Goal: Transaction & Acquisition: Purchase product/service

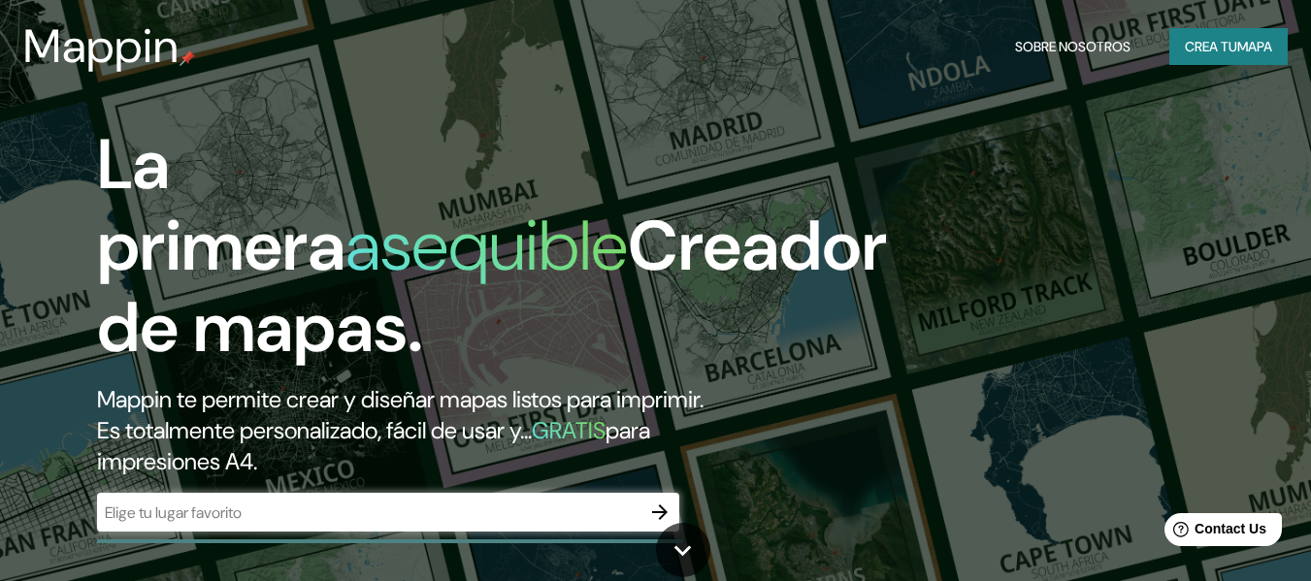
click at [273, 524] on div "​" at bounding box center [388, 512] width 582 height 39
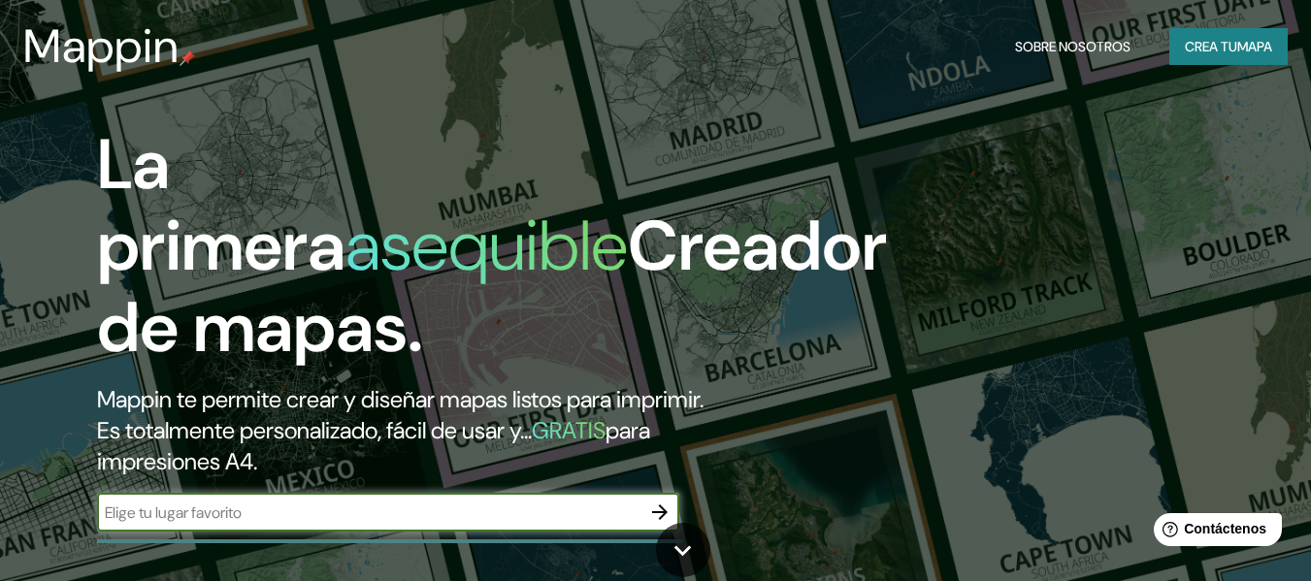
paste input "[STREET_ADDRESS][PERSON_NAME][PERSON_NAME]"
type input "[STREET_ADDRESS][PERSON_NAME][PERSON_NAME]"
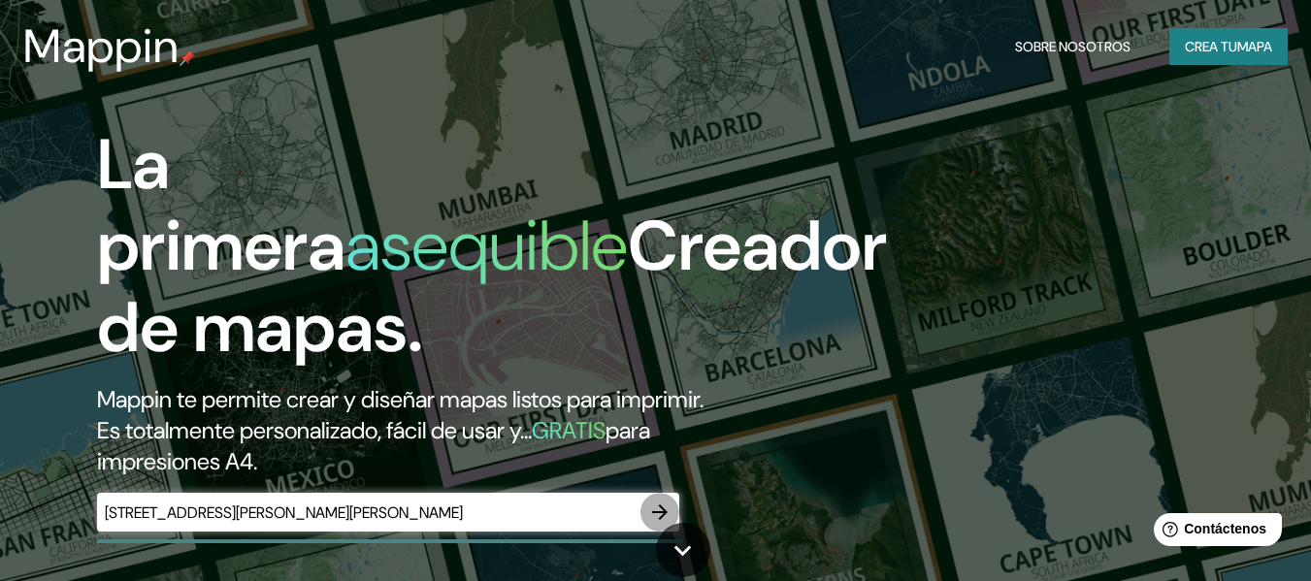
click at [661, 511] on icon "button" at bounding box center [660, 513] width 16 height 16
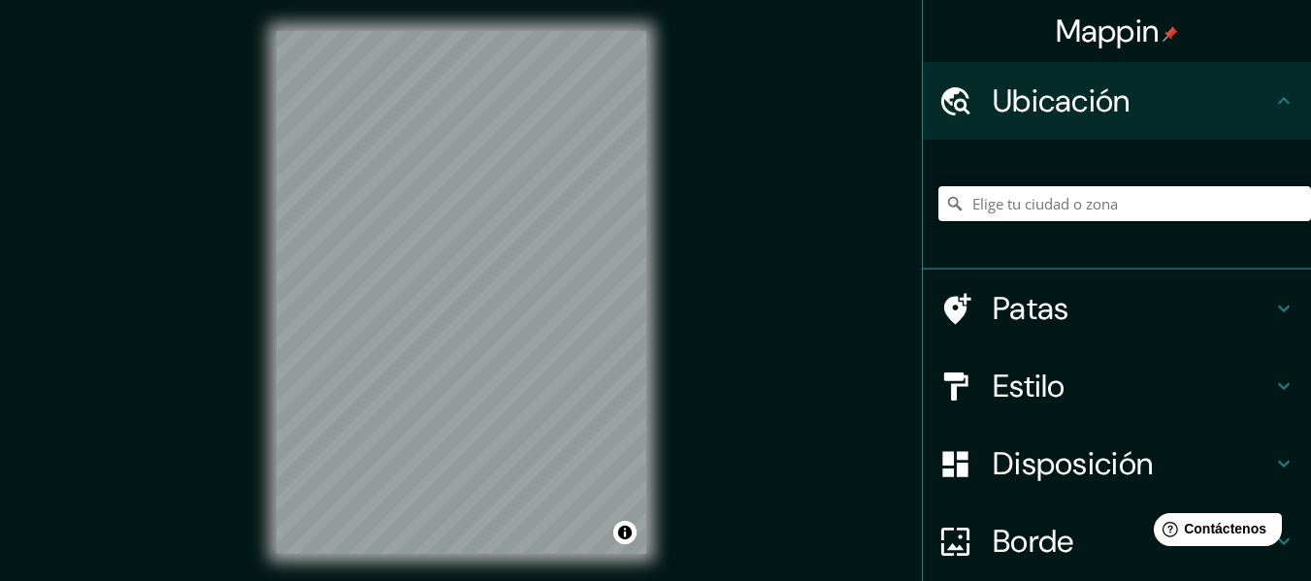
click at [1089, 211] on input "Elige tu ciudad o zona" at bounding box center [1124, 203] width 373 height 35
click at [1071, 205] on input "Elige tu ciudad o zona" at bounding box center [1124, 203] width 373 height 35
paste input "[STREET_ADDRESS][PERSON_NAME][PERSON_NAME]"
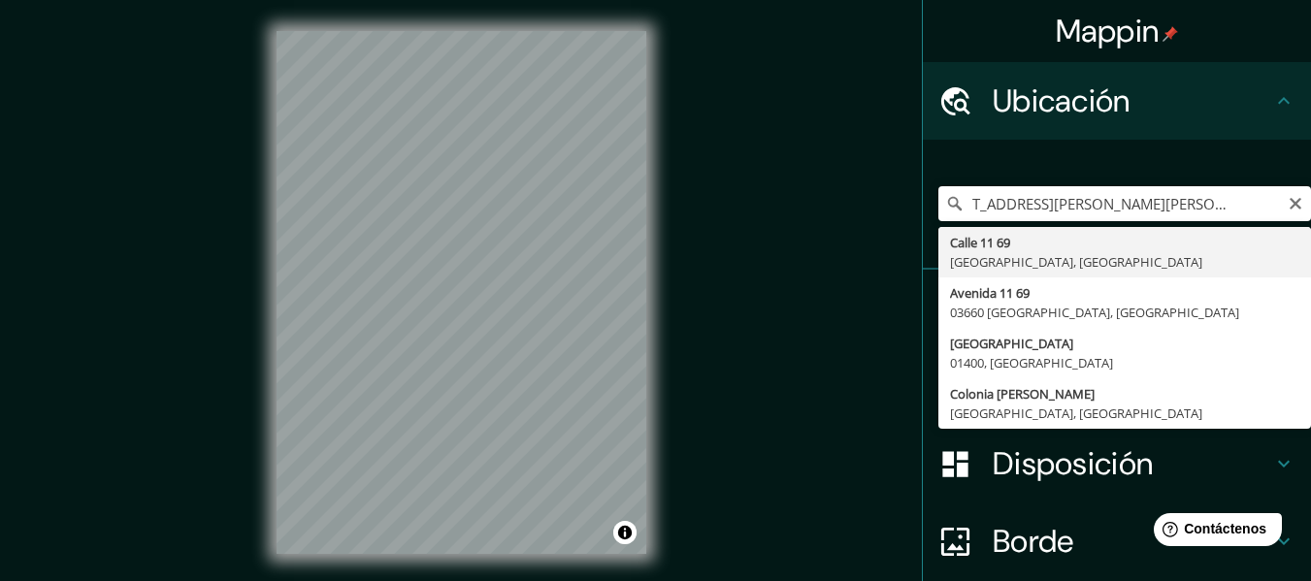
type input "[STREET_ADDRESS]"
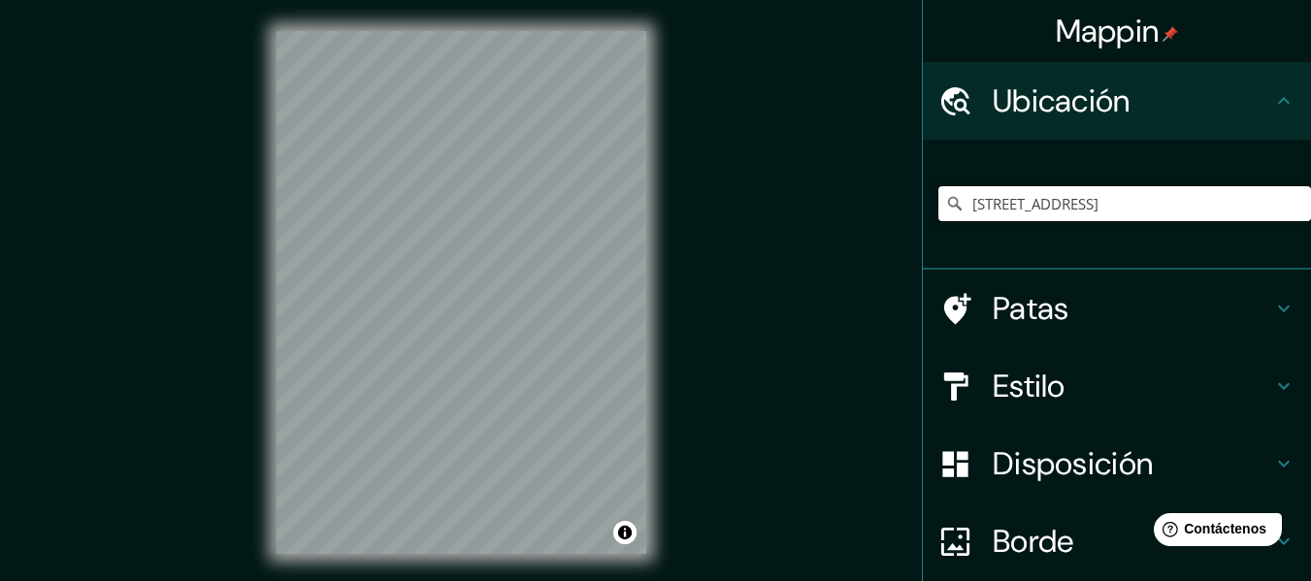
scroll to position [0, 0]
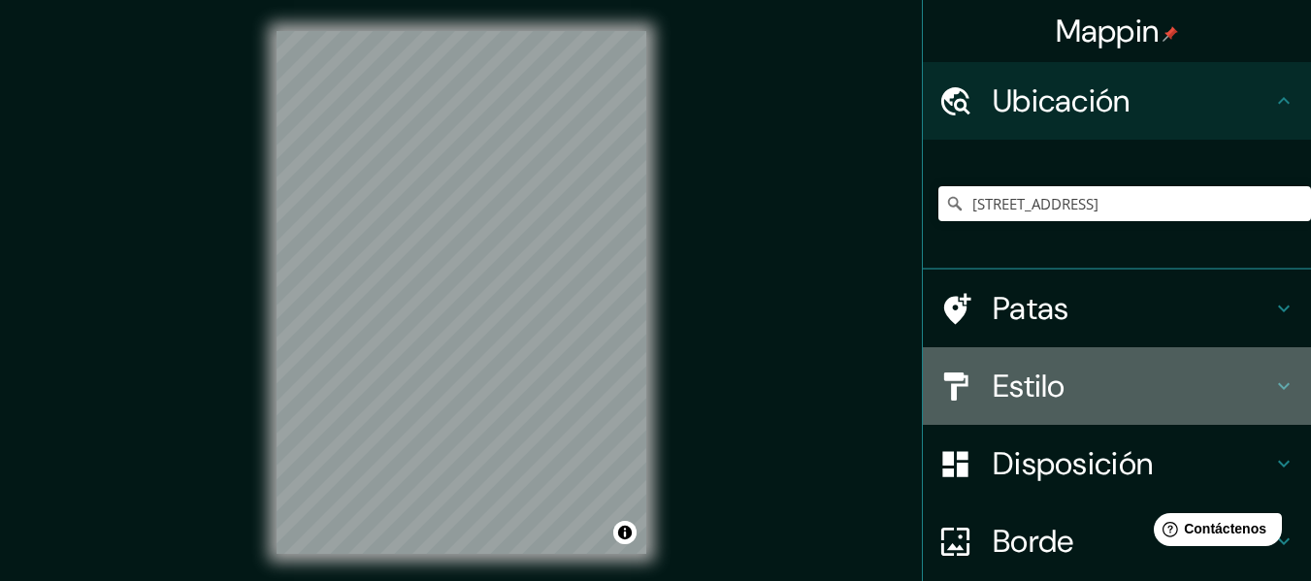
click at [1075, 385] on h4 "Estilo" at bounding box center [1132, 386] width 279 height 39
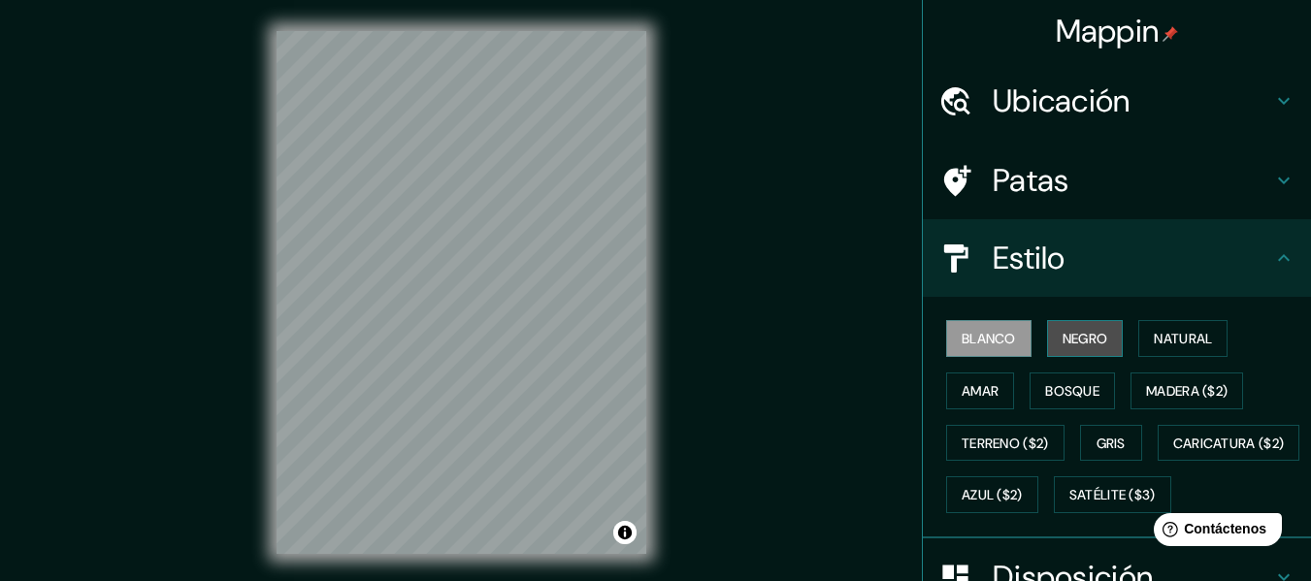
click at [1071, 352] on button "Negro" at bounding box center [1085, 338] width 77 height 37
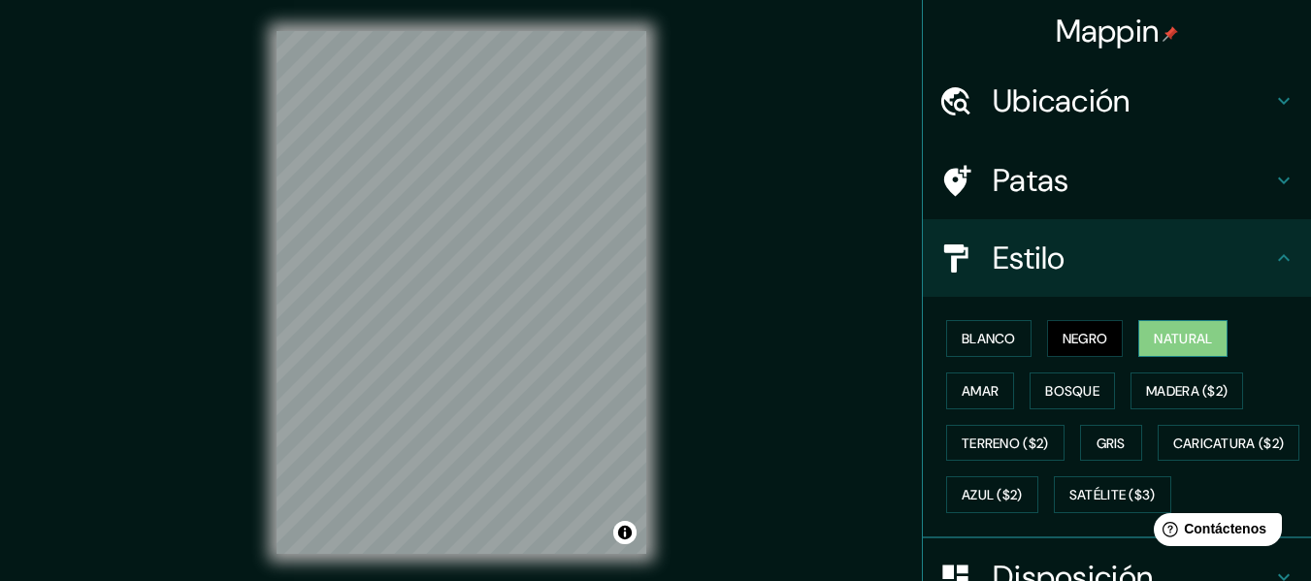
click at [1183, 345] on font "Natural" at bounding box center [1183, 338] width 58 height 17
click at [1191, 382] on font "Madera ($2)" at bounding box center [1187, 390] width 82 height 17
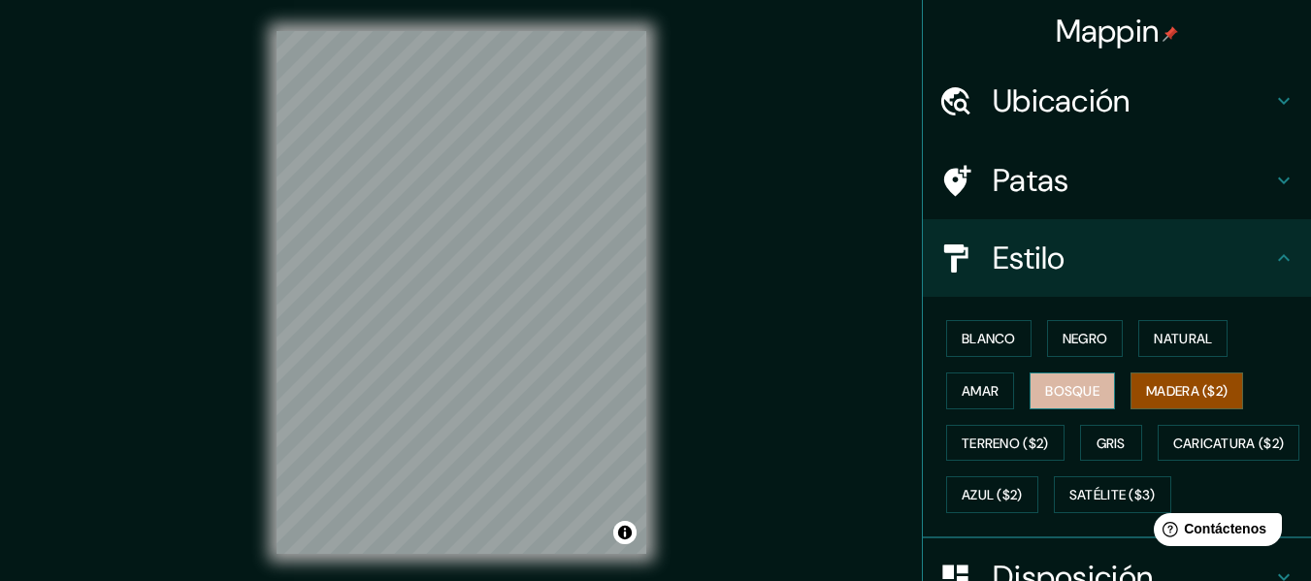
click at [1072, 403] on font "Bosque" at bounding box center [1072, 390] width 54 height 25
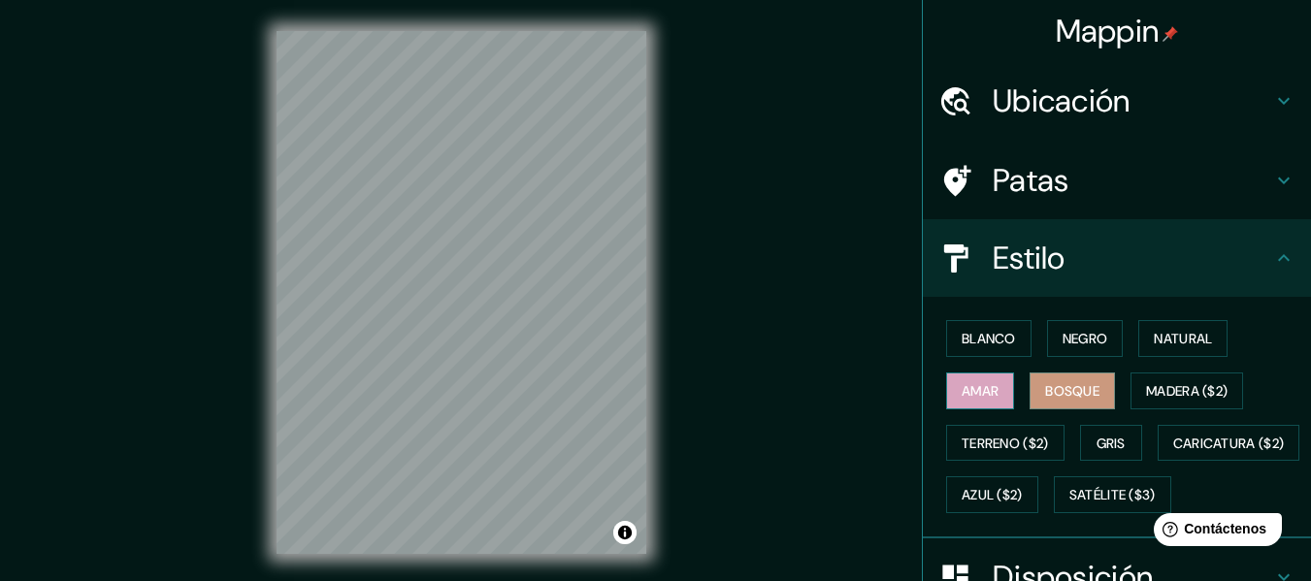
click at [989, 400] on button "Amar" at bounding box center [980, 391] width 68 height 37
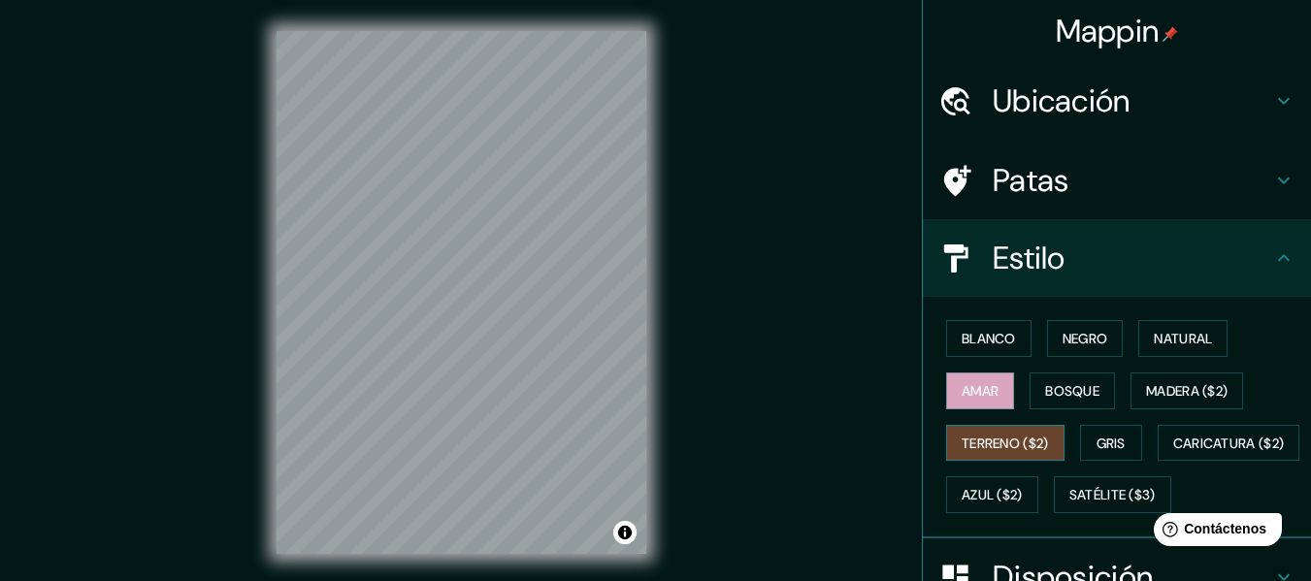
click at [989, 446] on font "Terreno ($2)" at bounding box center [1005, 443] width 87 height 17
click at [1083, 452] on button "Gris" at bounding box center [1111, 443] width 62 height 37
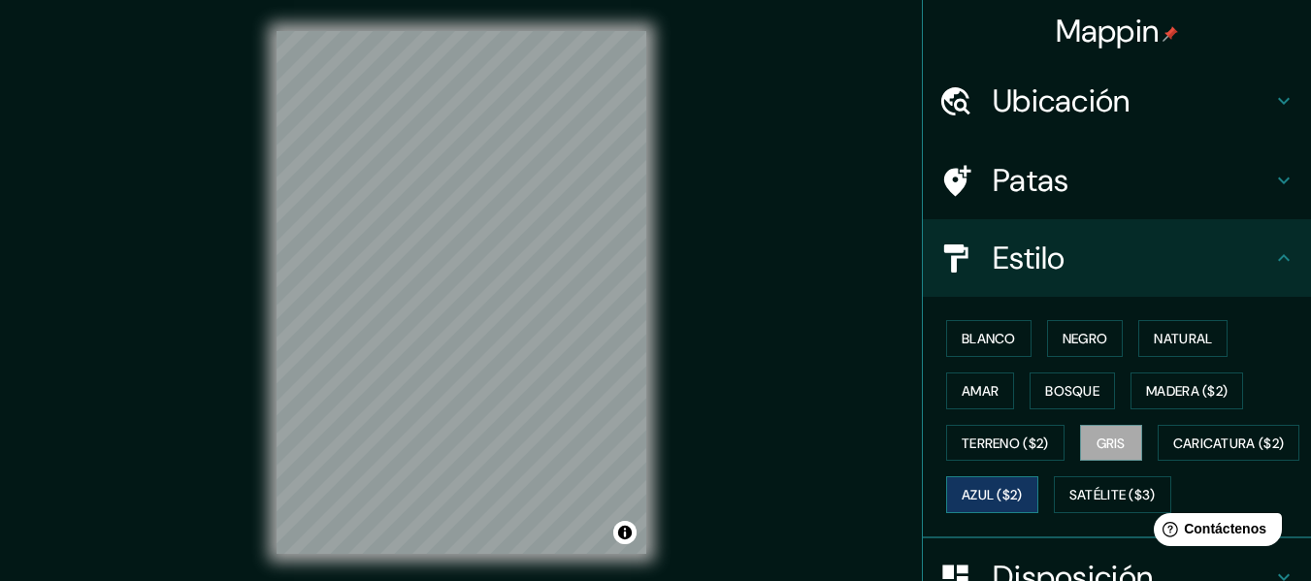
click at [1038, 486] on button "Azul ($2)" at bounding box center [992, 494] width 92 height 37
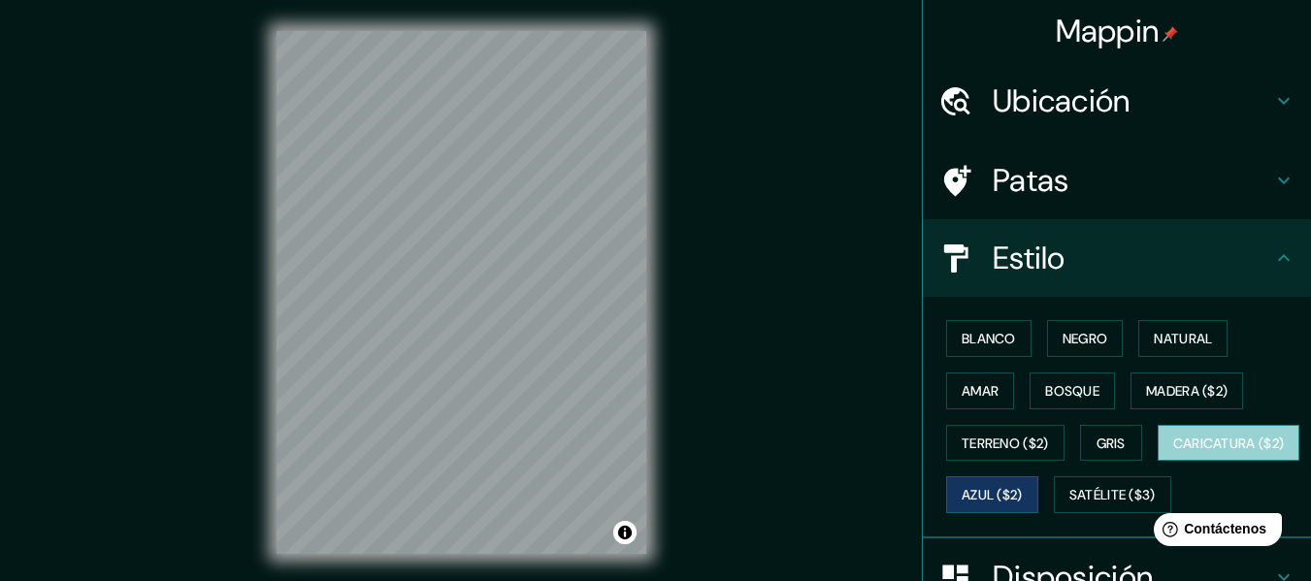
click at [1173, 456] on font "Caricatura ($2)" at bounding box center [1229, 443] width 112 height 25
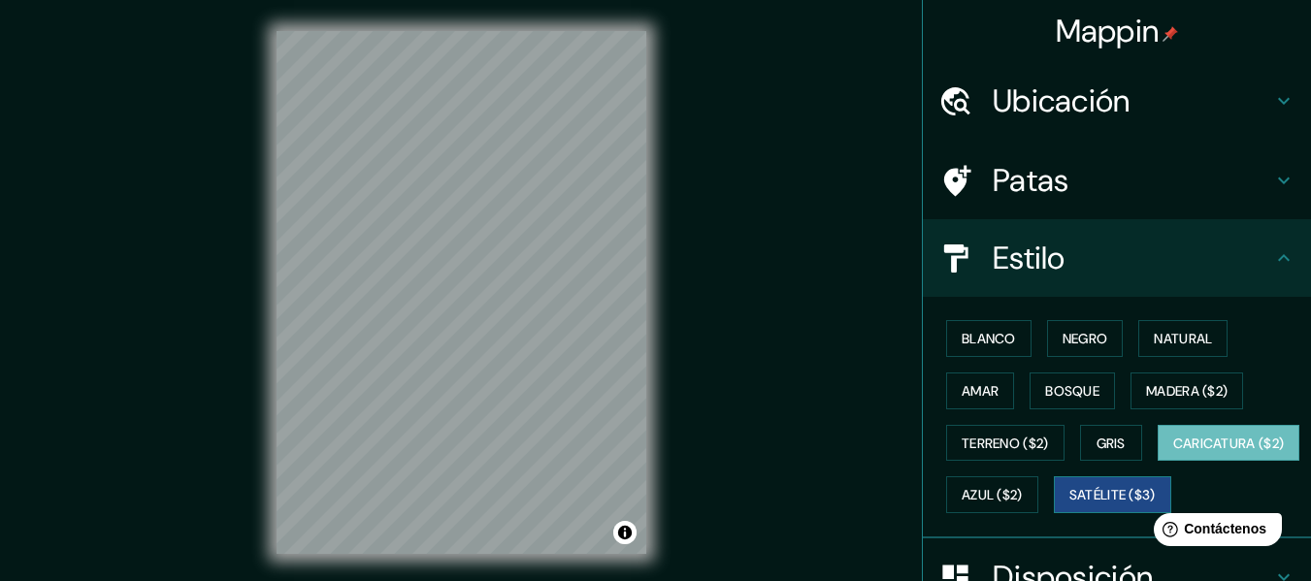
click at [1069, 505] on font "Satélite ($3)" at bounding box center [1112, 495] width 86 height 17
click at [1097, 195] on h4 "Patas" at bounding box center [1132, 180] width 279 height 39
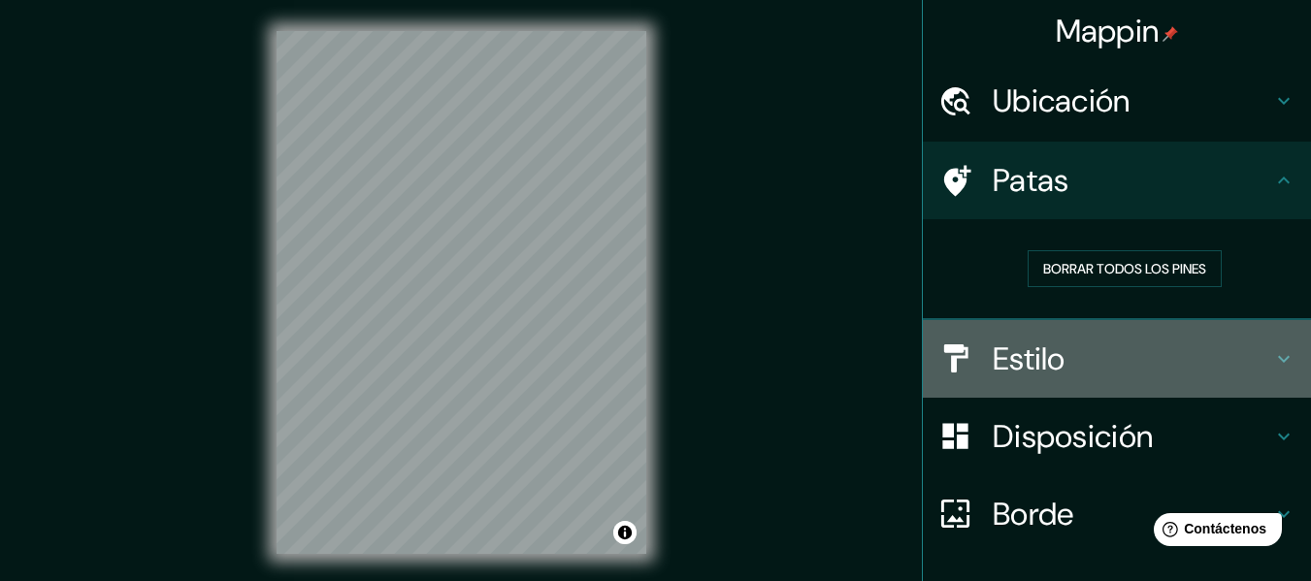
click at [1102, 349] on h4 "Estilo" at bounding box center [1132, 359] width 279 height 39
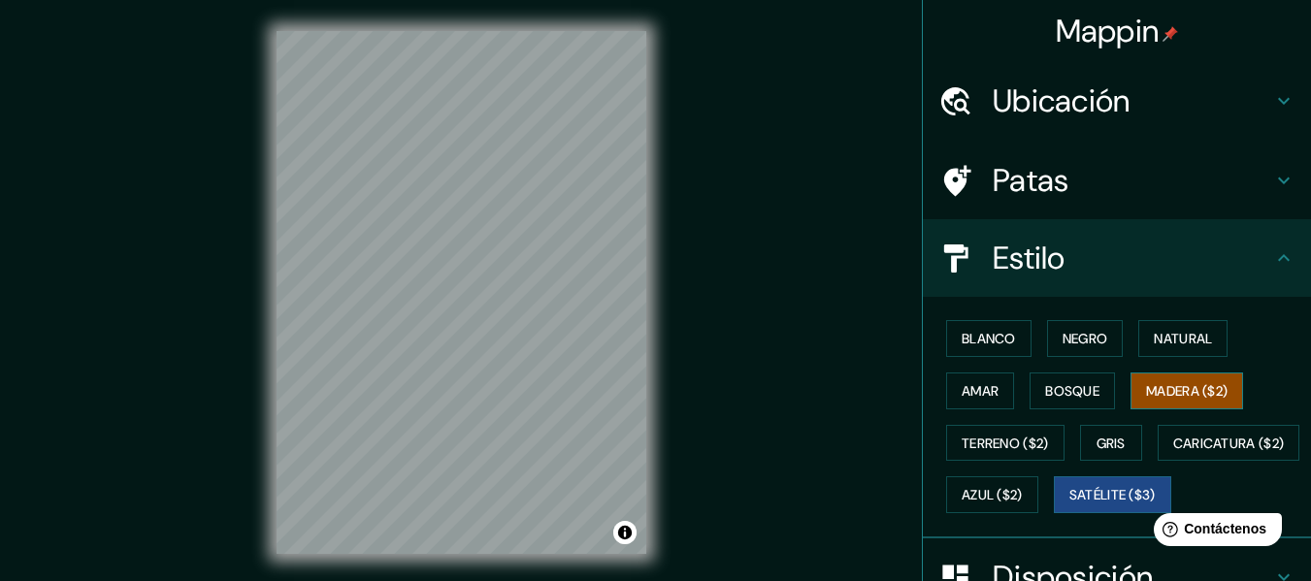
click at [1165, 376] on button "Madera ($2)" at bounding box center [1186, 391] width 113 height 37
click at [1083, 198] on h4 "Patas" at bounding box center [1132, 180] width 279 height 39
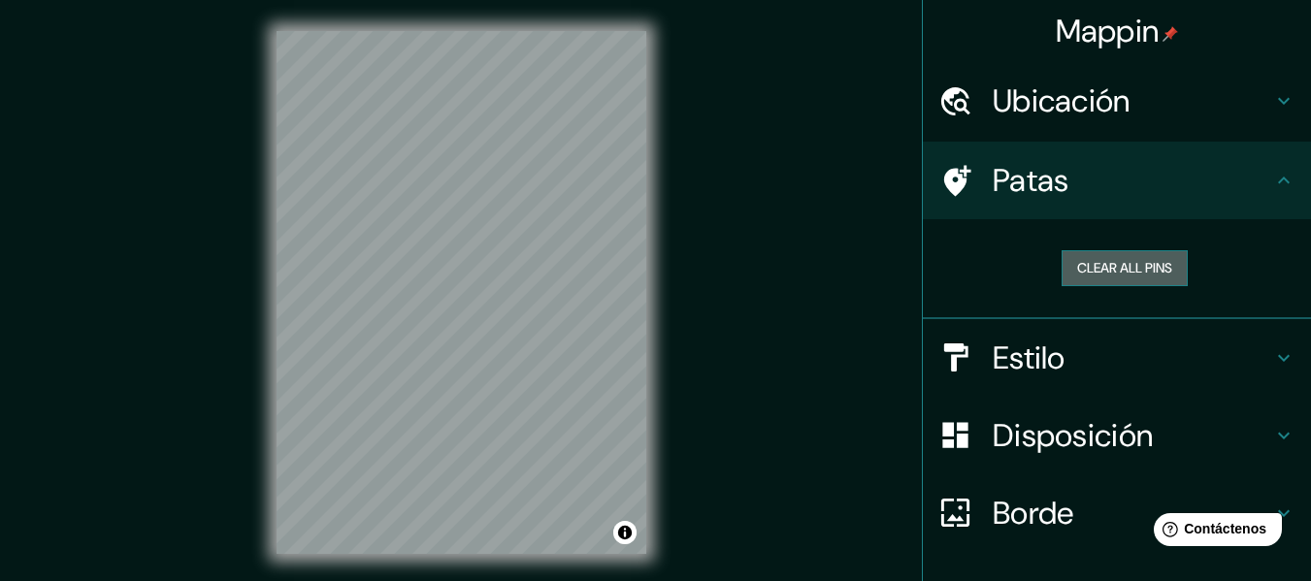
click at [1096, 278] on button "Clear all pins" at bounding box center [1125, 268] width 126 height 36
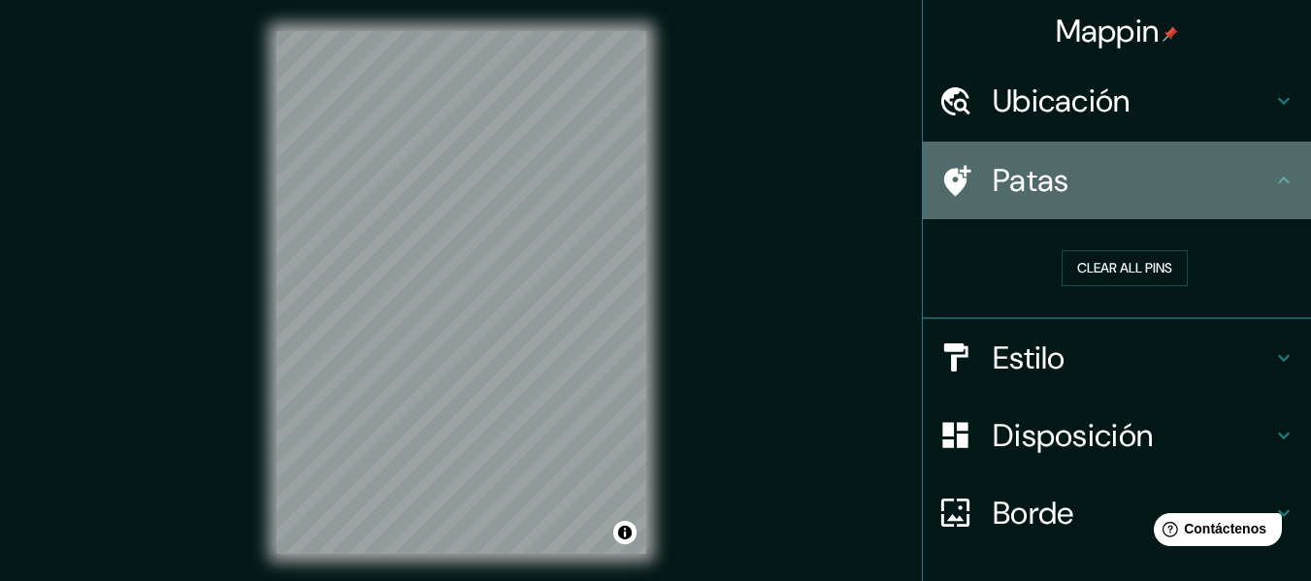
click at [1120, 195] on h4 "Patas" at bounding box center [1132, 180] width 279 height 39
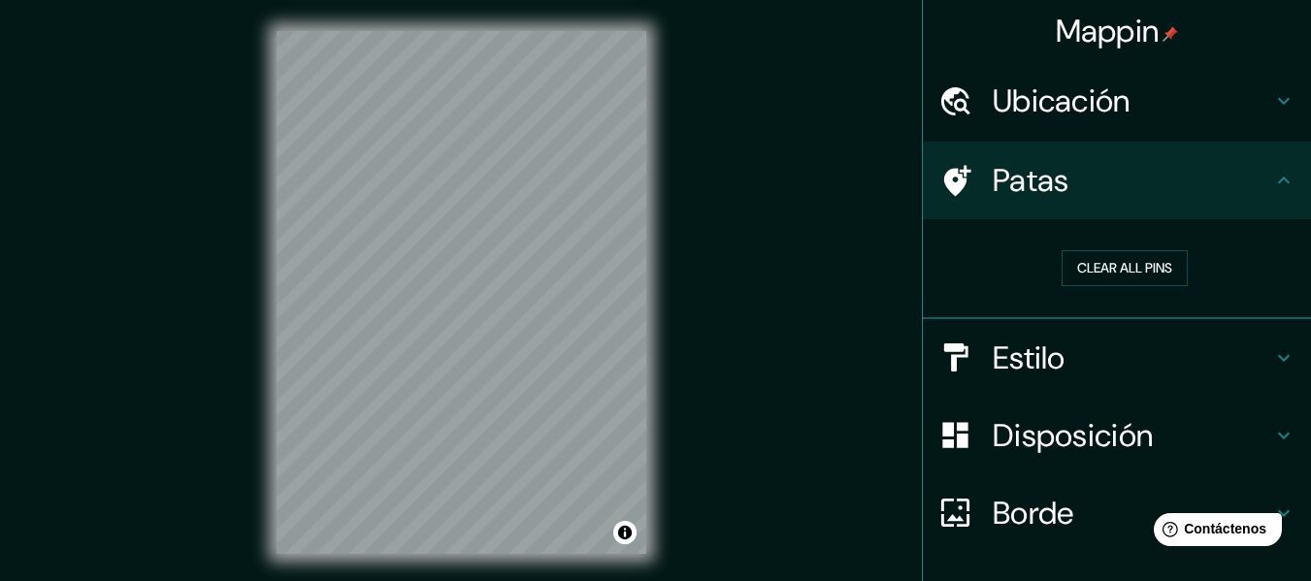
click at [941, 178] on icon at bounding box center [955, 181] width 34 height 34
click at [1287, 180] on div "Patas" at bounding box center [1117, 181] width 388 height 78
click at [1279, 89] on icon at bounding box center [1283, 100] width 23 height 23
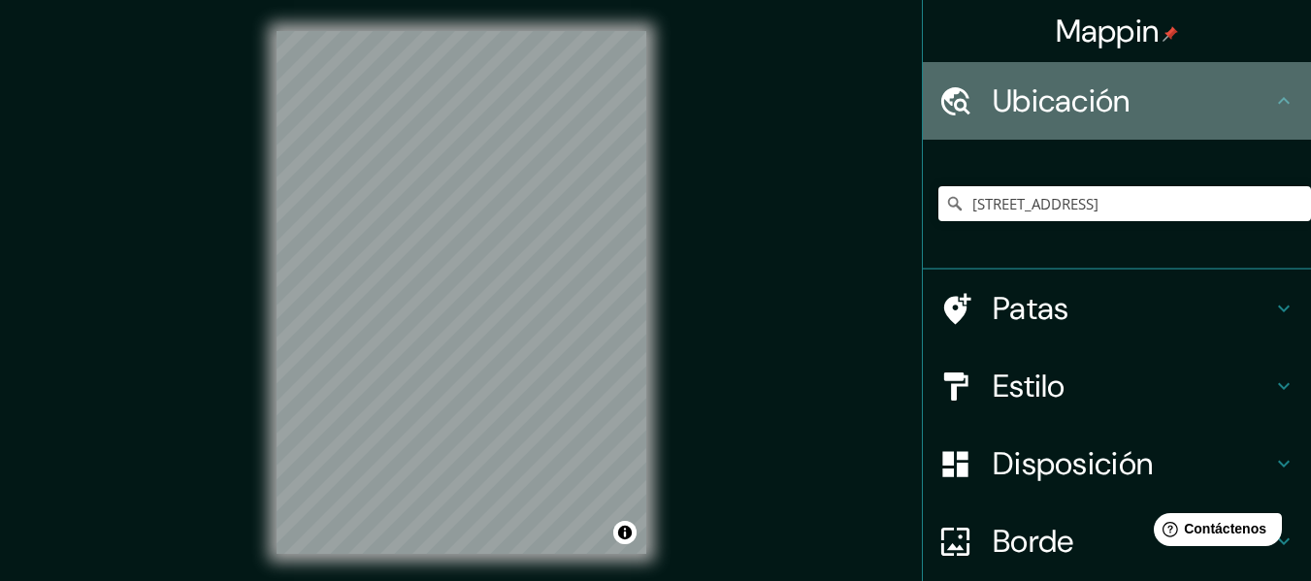
click at [1279, 89] on icon at bounding box center [1283, 100] width 23 height 23
click at [1272, 104] on icon at bounding box center [1283, 100] width 23 height 23
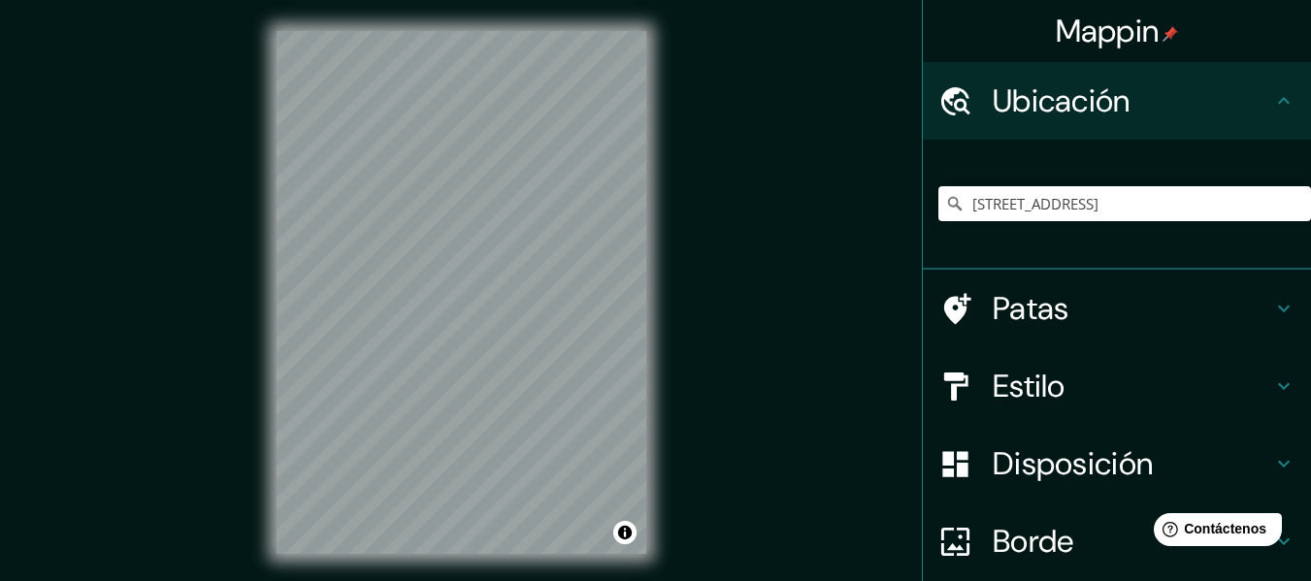
click at [1272, 459] on icon at bounding box center [1283, 463] width 23 height 23
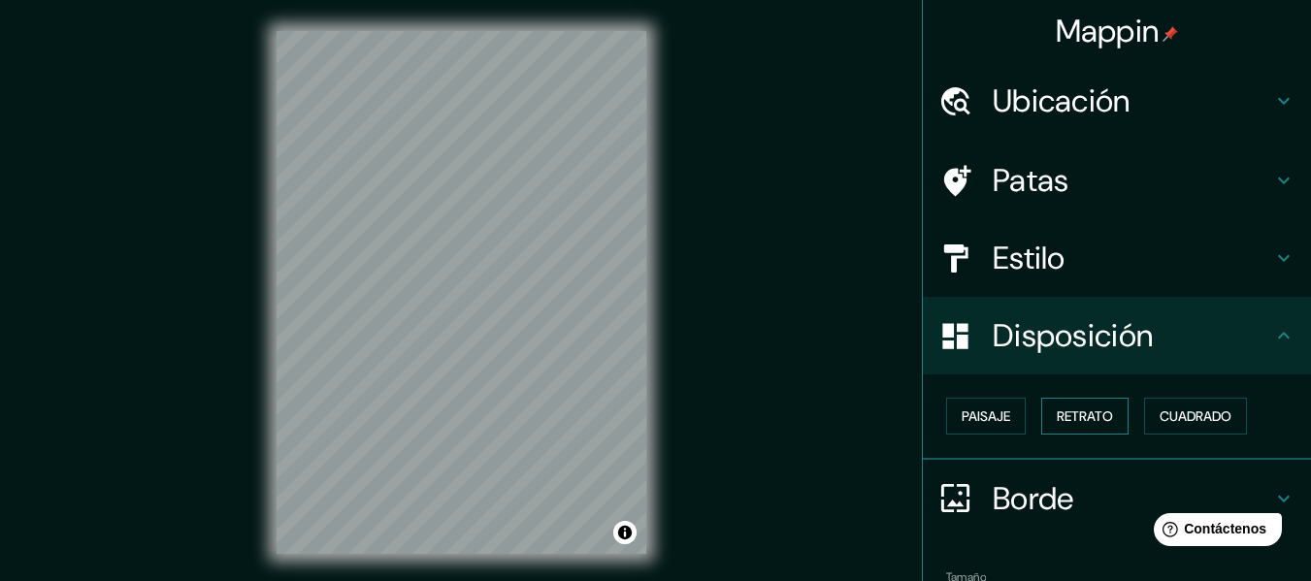
click at [1096, 418] on font "Retrato" at bounding box center [1085, 416] width 56 height 17
click at [1166, 418] on font "Cuadrado" at bounding box center [1196, 416] width 72 height 17
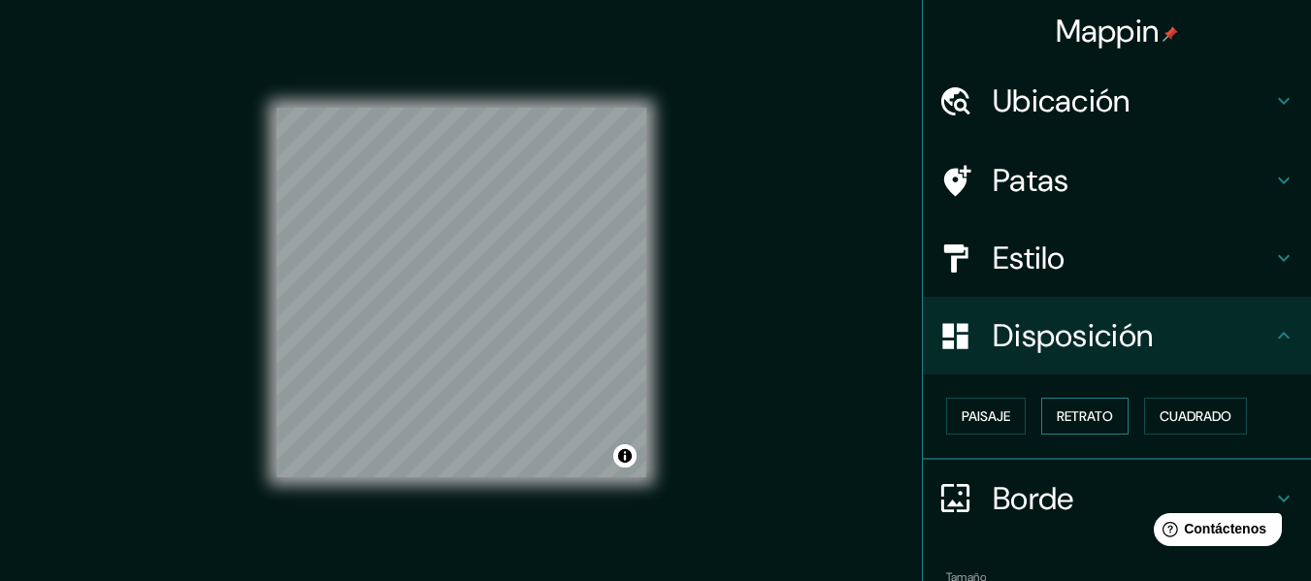
click at [1058, 419] on font "Retrato" at bounding box center [1085, 416] width 56 height 17
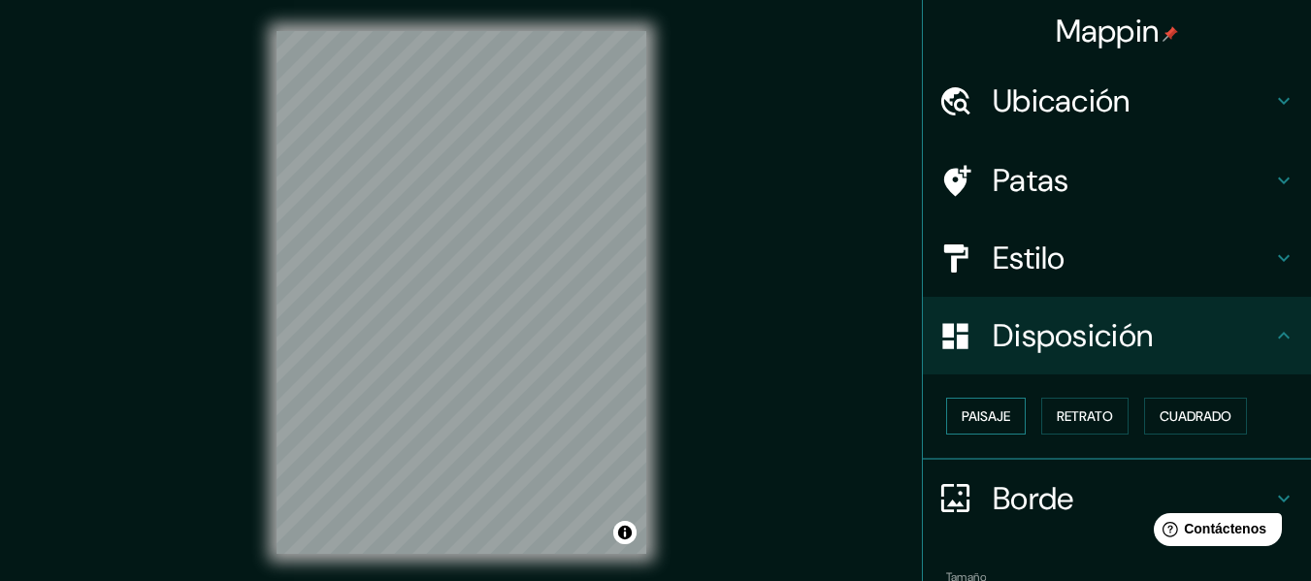
click at [993, 420] on font "Paisaje" at bounding box center [986, 416] width 49 height 17
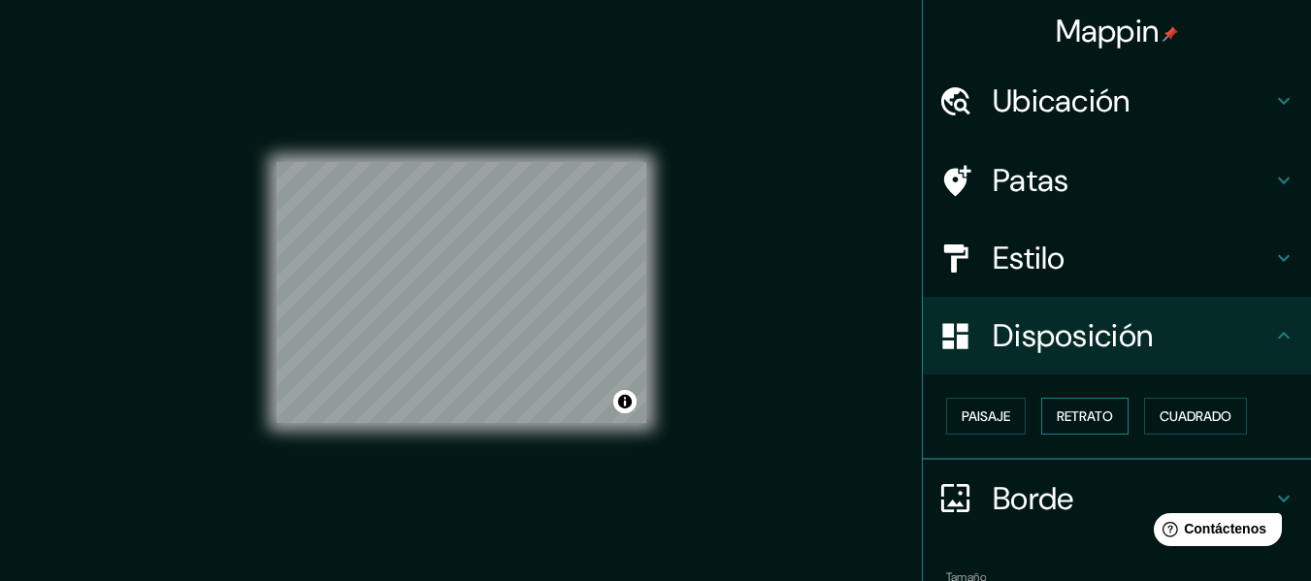
click at [1111, 422] on button "Retrato" at bounding box center [1084, 416] width 87 height 37
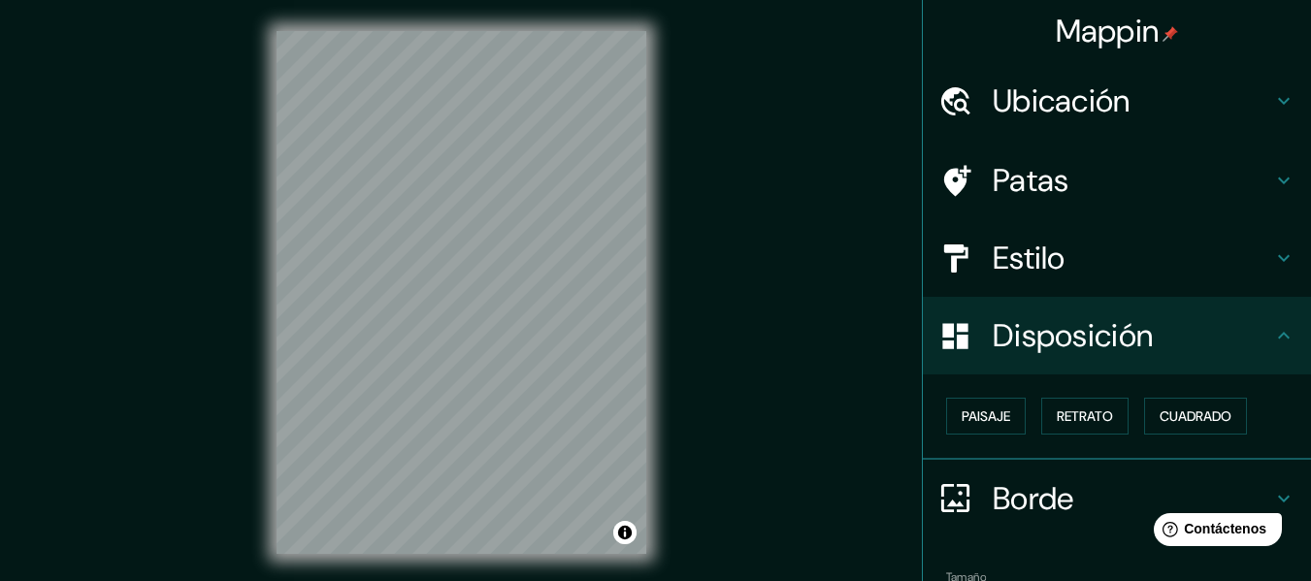
click at [763, 322] on div "Mappin Ubicación [STREET_ADDRESS] Patas Estilo Disposición Paisaje Retrato Cuad…" at bounding box center [655, 308] width 1311 height 616
click at [993, 354] on font "Disposición" at bounding box center [1073, 335] width 160 height 41
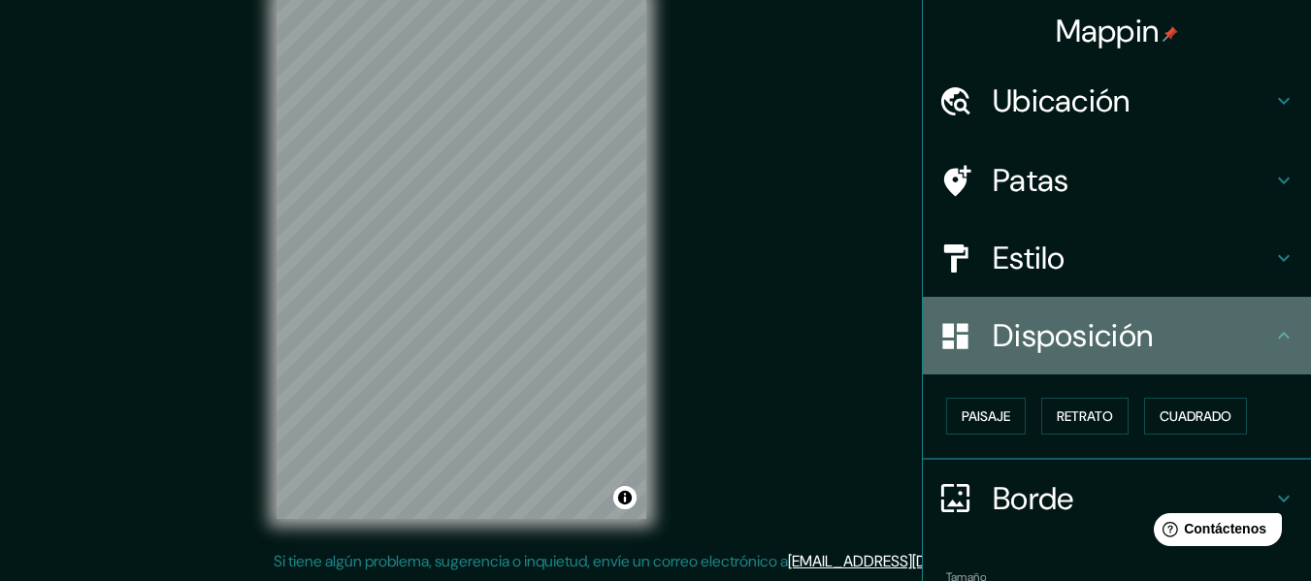
click at [1272, 340] on icon at bounding box center [1283, 335] width 23 height 23
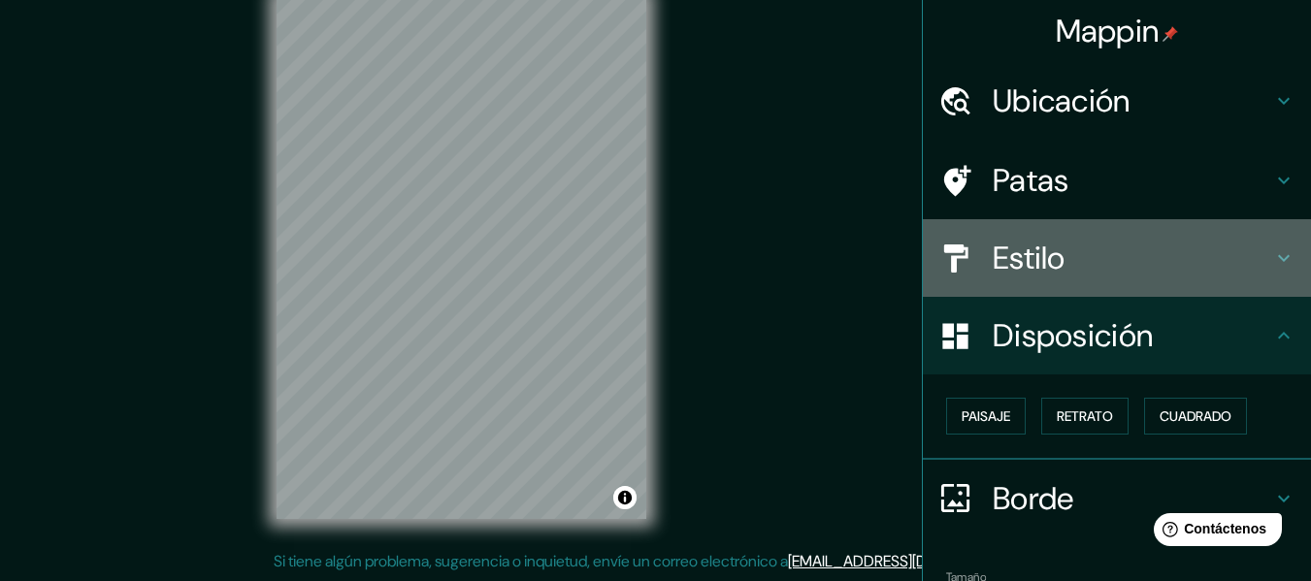
click at [1272, 269] on icon at bounding box center [1283, 257] width 23 height 23
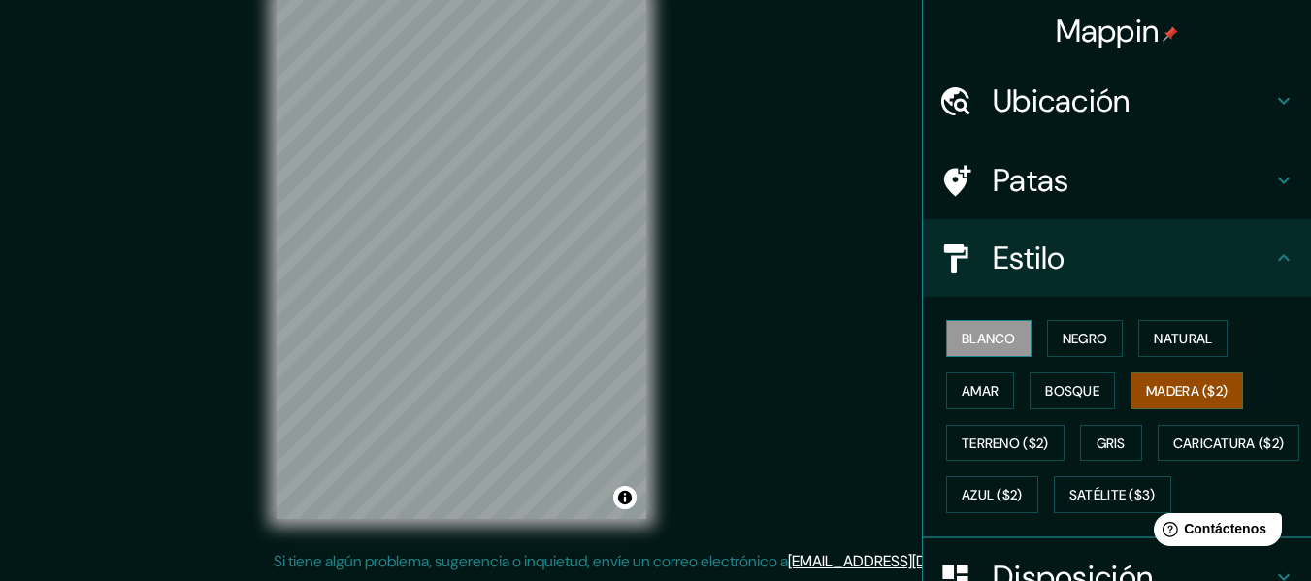
click at [990, 353] on button "Blanco" at bounding box center [988, 338] width 85 height 37
click at [1185, 402] on font "Madera ($2)" at bounding box center [1187, 390] width 82 height 25
click at [626, 509] on button "Activar o desactivar atribución" at bounding box center [624, 497] width 23 height 23
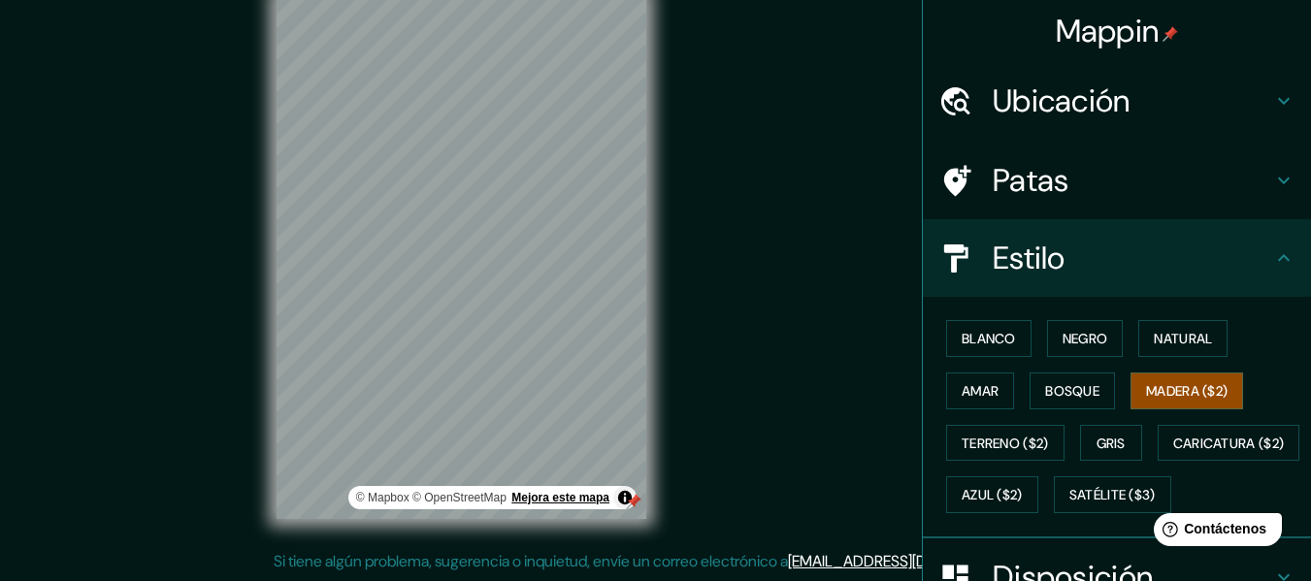
click at [564, 498] on font "Mejora este mapa" at bounding box center [560, 498] width 98 height 14
click at [1112, 443] on font "Gris" at bounding box center [1110, 443] width 29 height 17
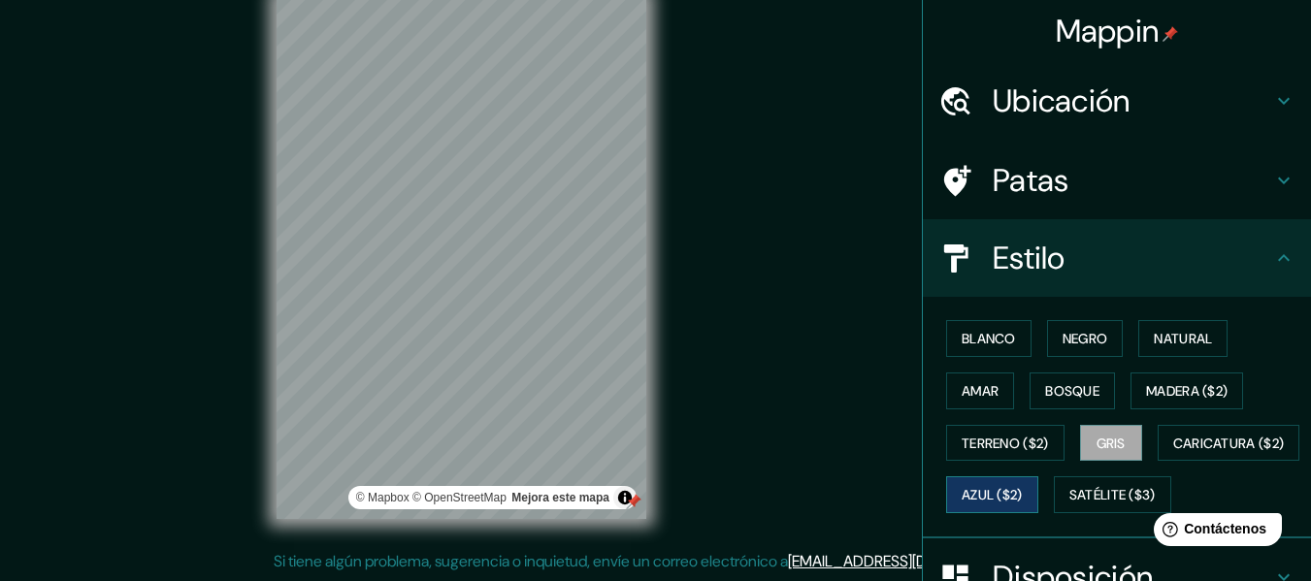
click at [1023, 490] on font "Azul ($2)" at bounding box center [992, 495] width 61 height 17
click at [1069, 507] on font "Satélite ($3)" at bounding box center [1112, 494] width 86 height 25
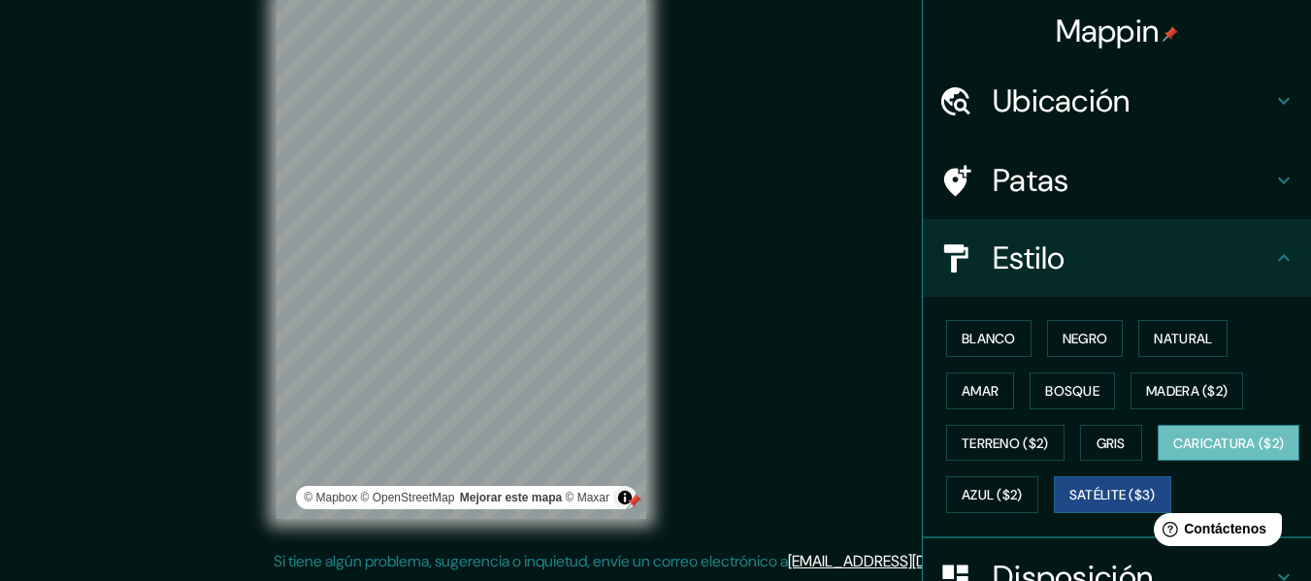
click at [1173, 452] on font "Caricatura ($2)" at bounding box center [1229, 443] width 112 height 17
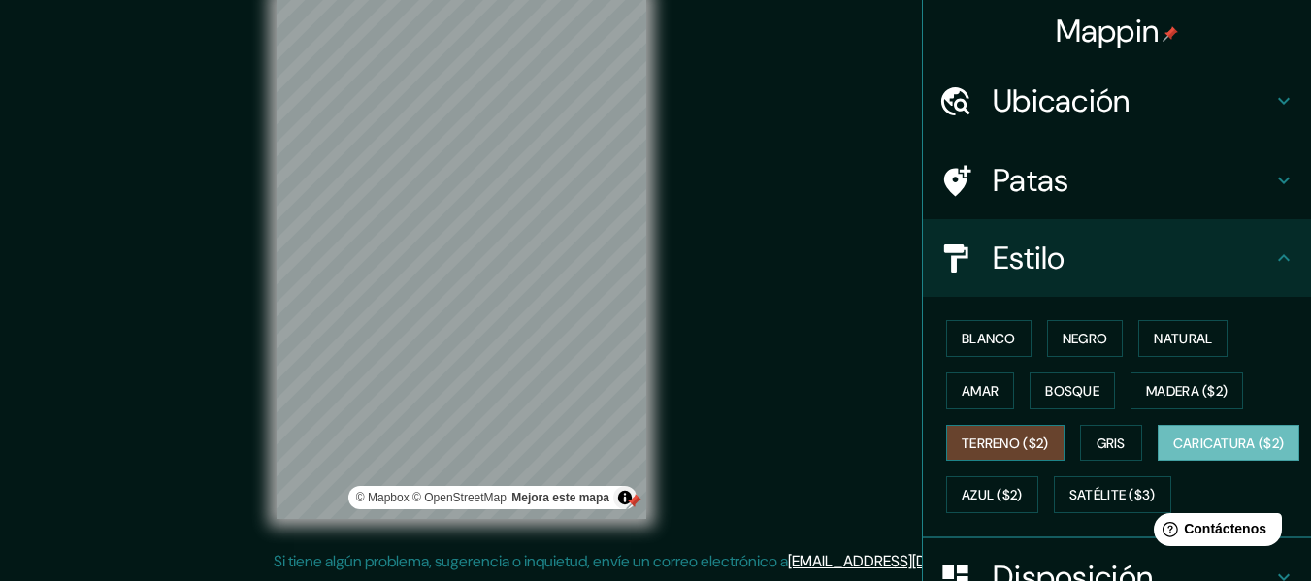
click at [1013, 427] on button "Terreno ($2)" at bounding box center [1005, 443] width 118 height 37
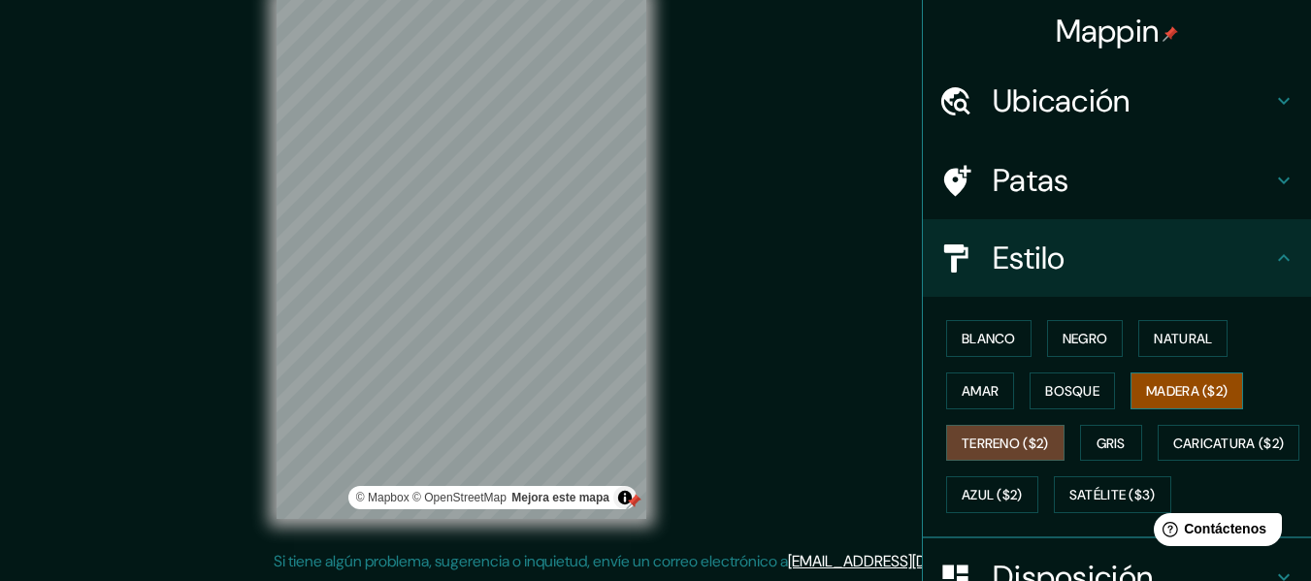
click at [1164, 391] on font "Madera ($2)" at bounding box center [1187, 390] width 82 height 17
click at [470, 341] on div at bounding box center [463, 338] width 16 height 16
drag, startPoint x: 461, startPoint y: 342, endPoint x: 395, endPoint y: 307, distance: 74.7
click at [395, 307] on div at bounding box center [397, 303] width 16 height 16
click at [1040, 193] on font "Patas" at bounding box center [1031, 180] width 77 height 41
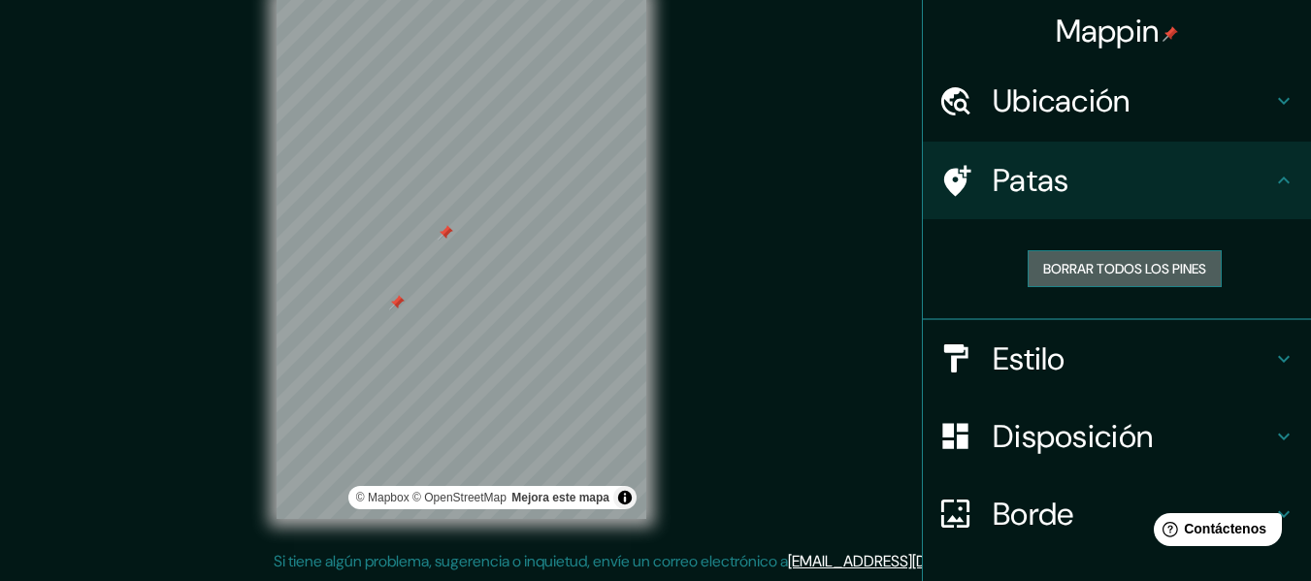
click at [1070, 275] on font "Borrar todos los pines" at bounding box center [1124, 268] width 163 height 17
